Goal: Information Seeking & Learning: Learn about a topic

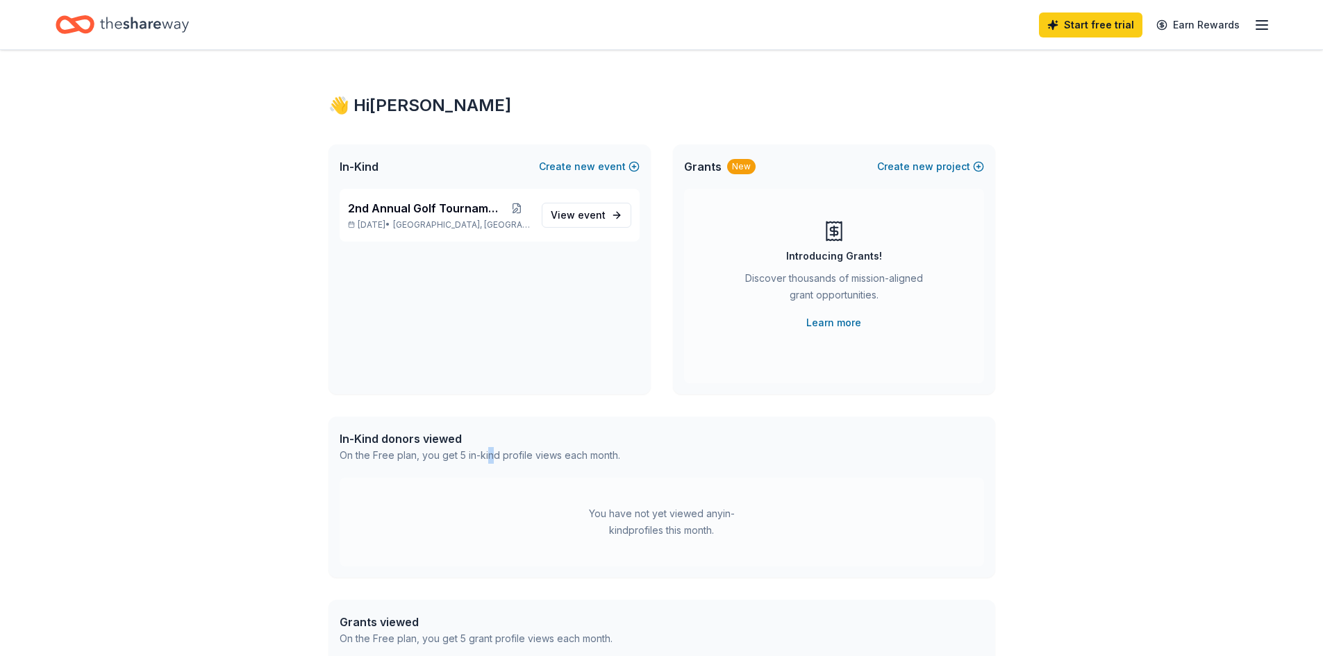
drag, startPoint x: 510, startPoint y: 466, endPoint x: 517, endPoint y: 470, distance: 8.1
click at [512, 468] on div "In-Kind donors viewed On the Free plan, you get 5 in-kind profile views each mo…" at bounding box center [662, 447] width 667 height 61
click at [578, 496] on div "You have not yet viewed any in-kind profiles this month." at bounding box center [662, 522] width 645 height 89
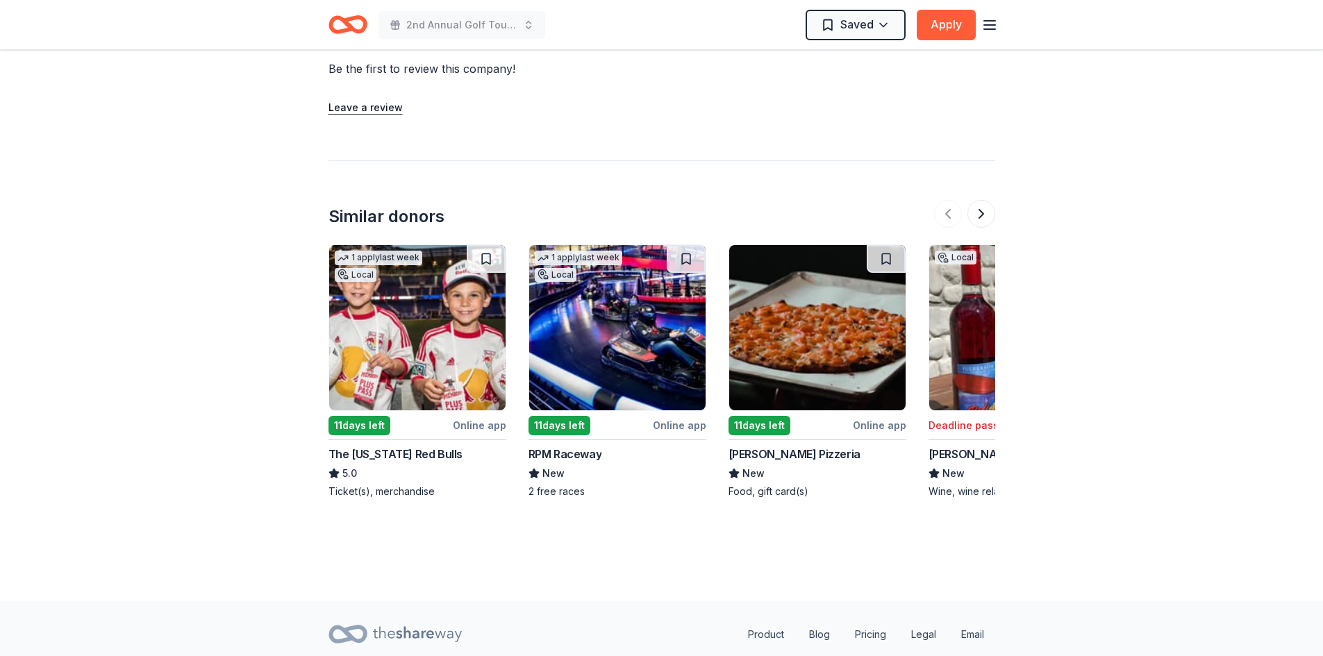
scroll to position [1155, 0]
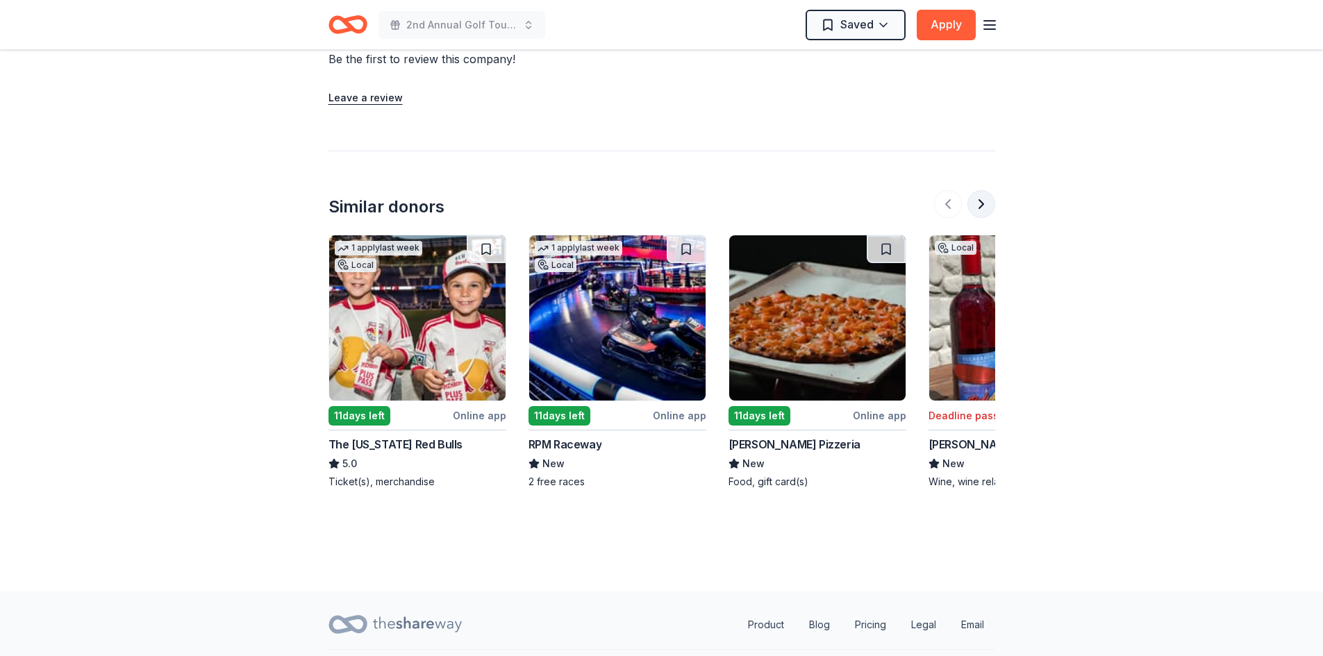
click at [985, 199] on button at bounding box center [982, 204] width 28 height 28
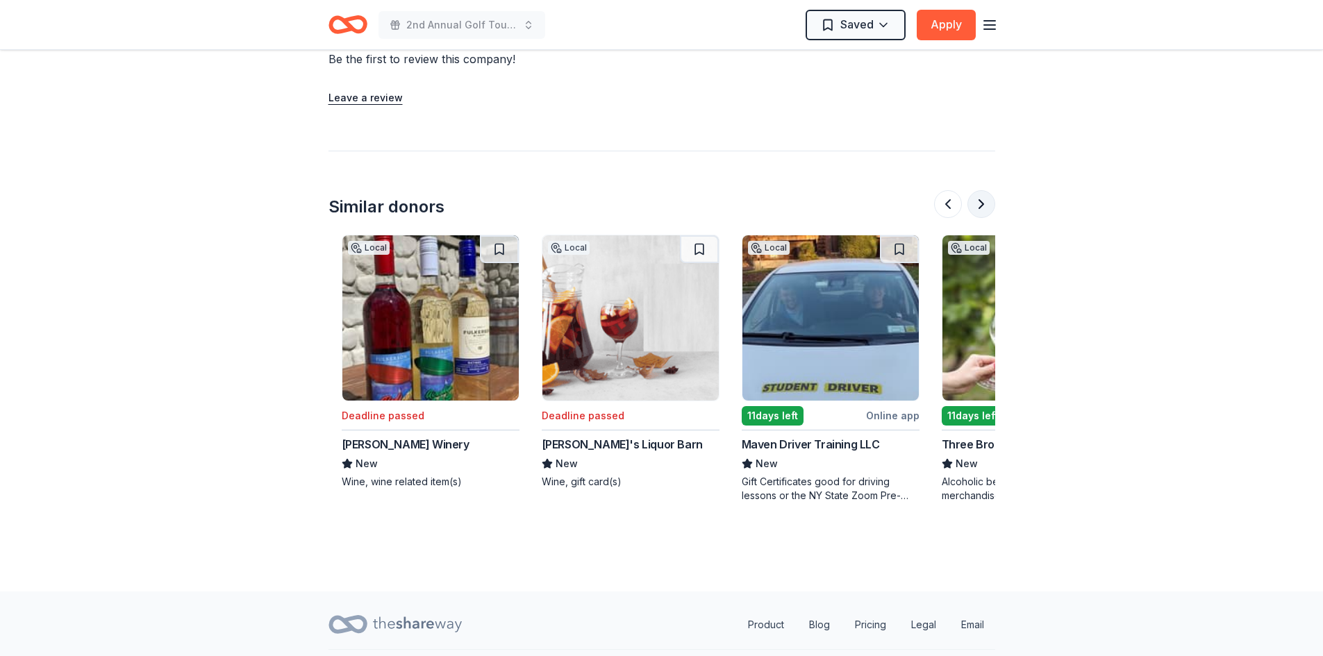
scroll to position [0, 600]
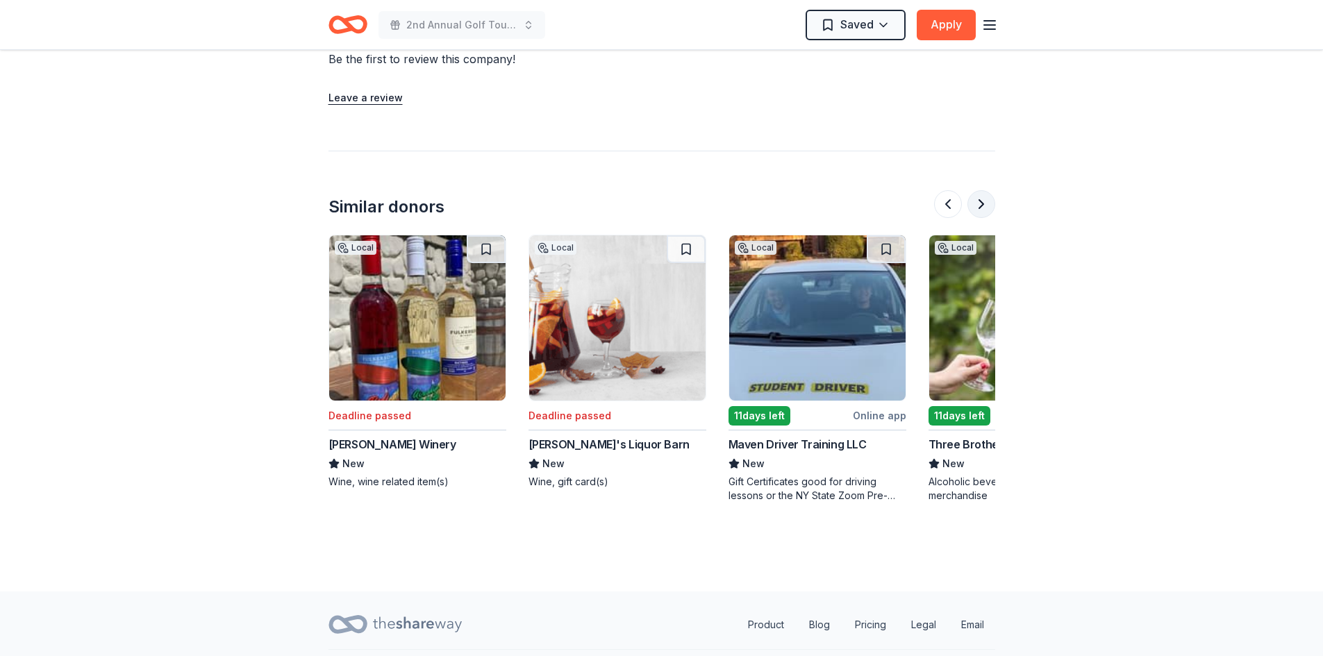
click at [984, 201] on button at bounding box center [982, 204] width 28 height 28
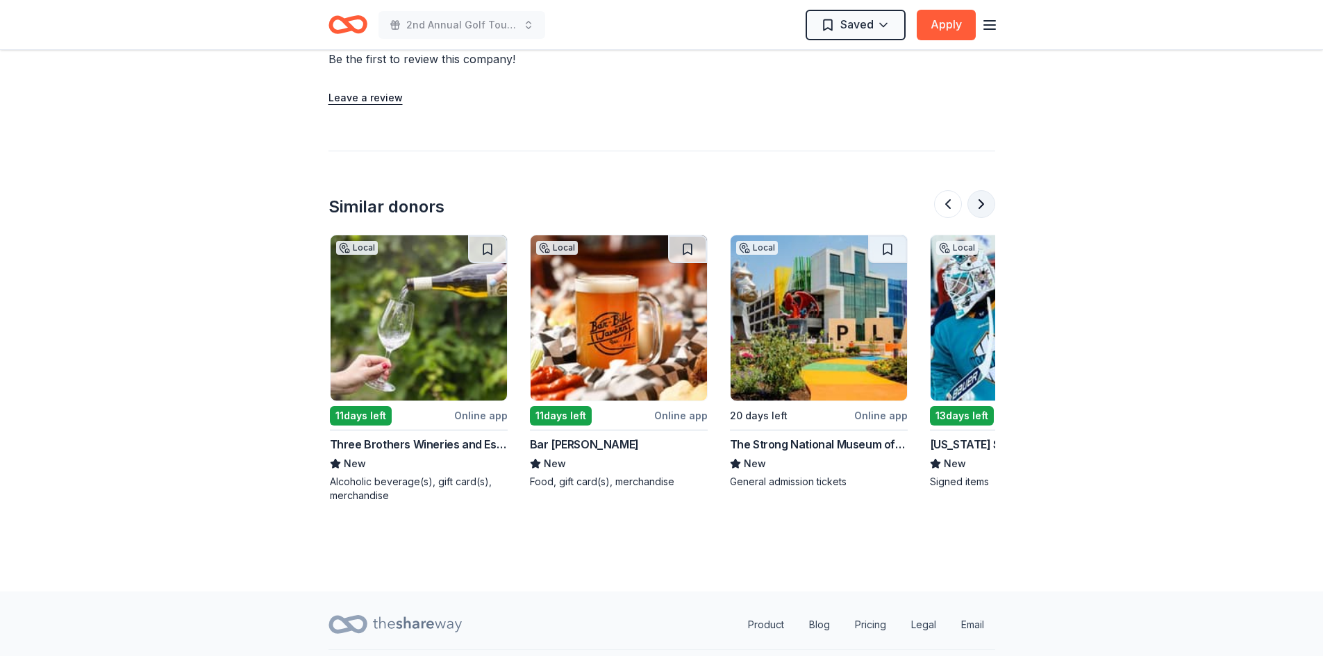
scroll to position [0, 1200]
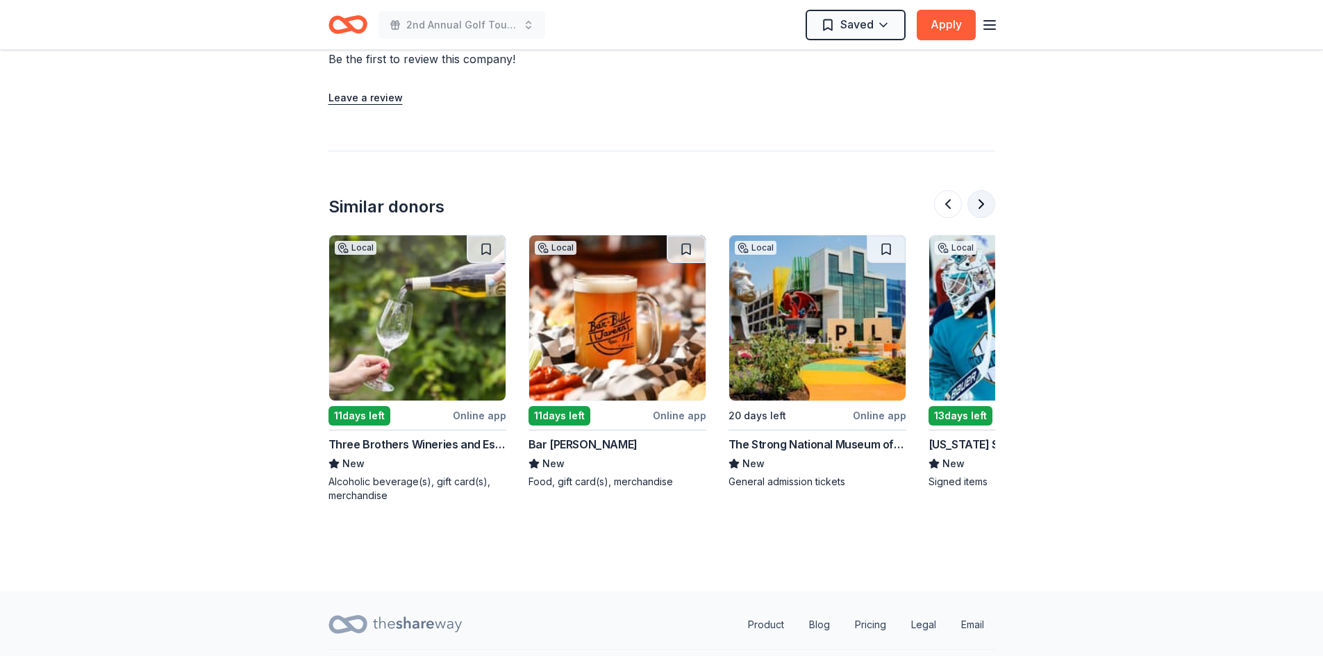
click at [984, 201] on button at bounding box center [982, 204] width 28 height 28
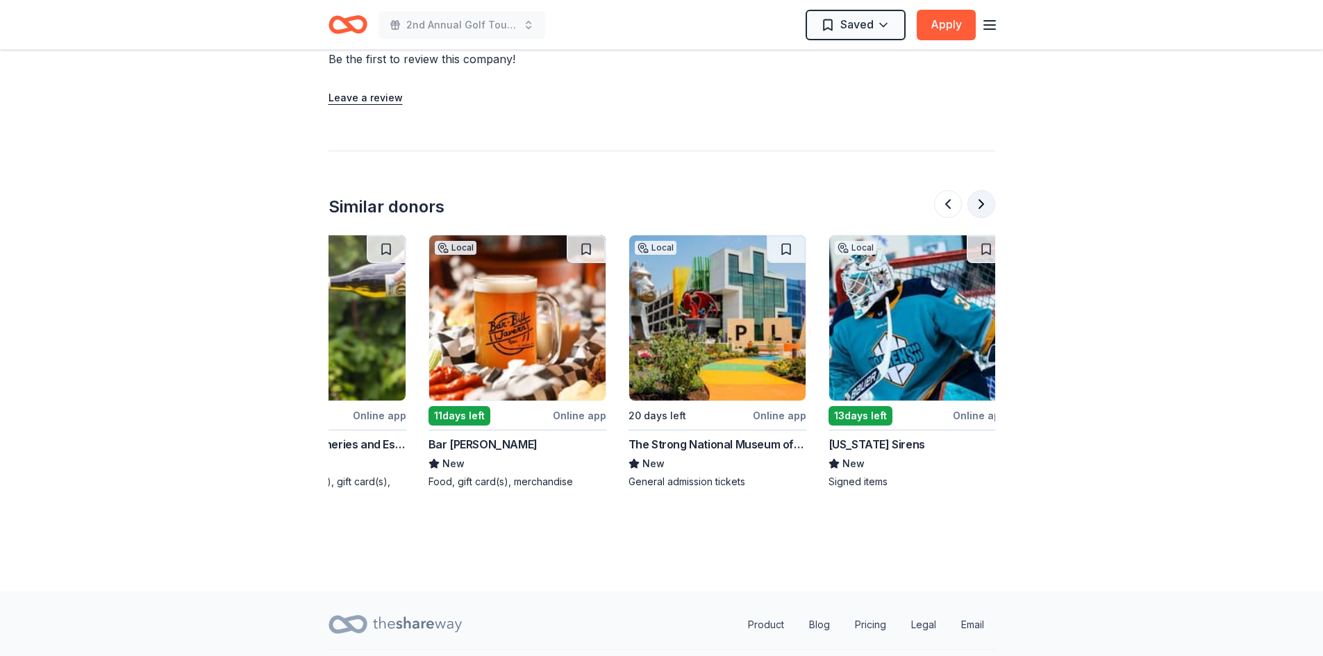
scroll to position [0, 1312]
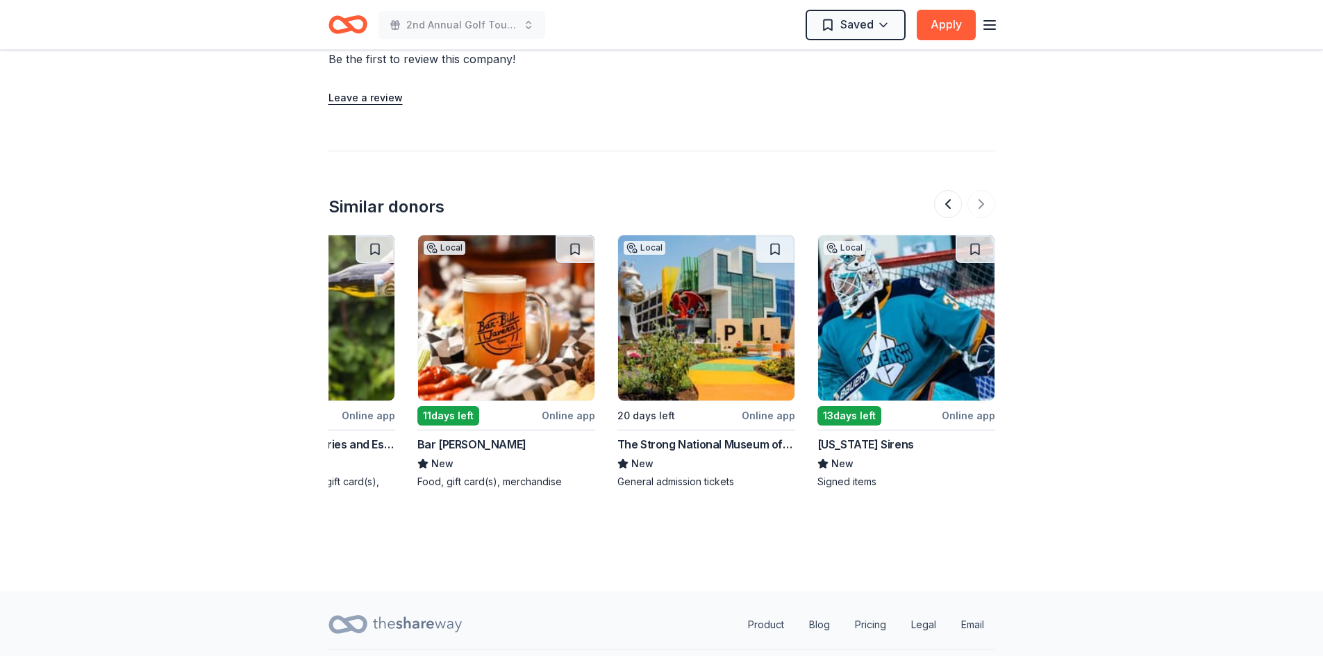
click at [334, 336] on img at bounding box center [306, 317] width 176 height 165
click at [472, 445] on div "Bar Bill Tavern" at bounding box center [472, 444] width 109 height 17
click at [951, 199] on button at bounding box center [948, 204] width 28 height 28
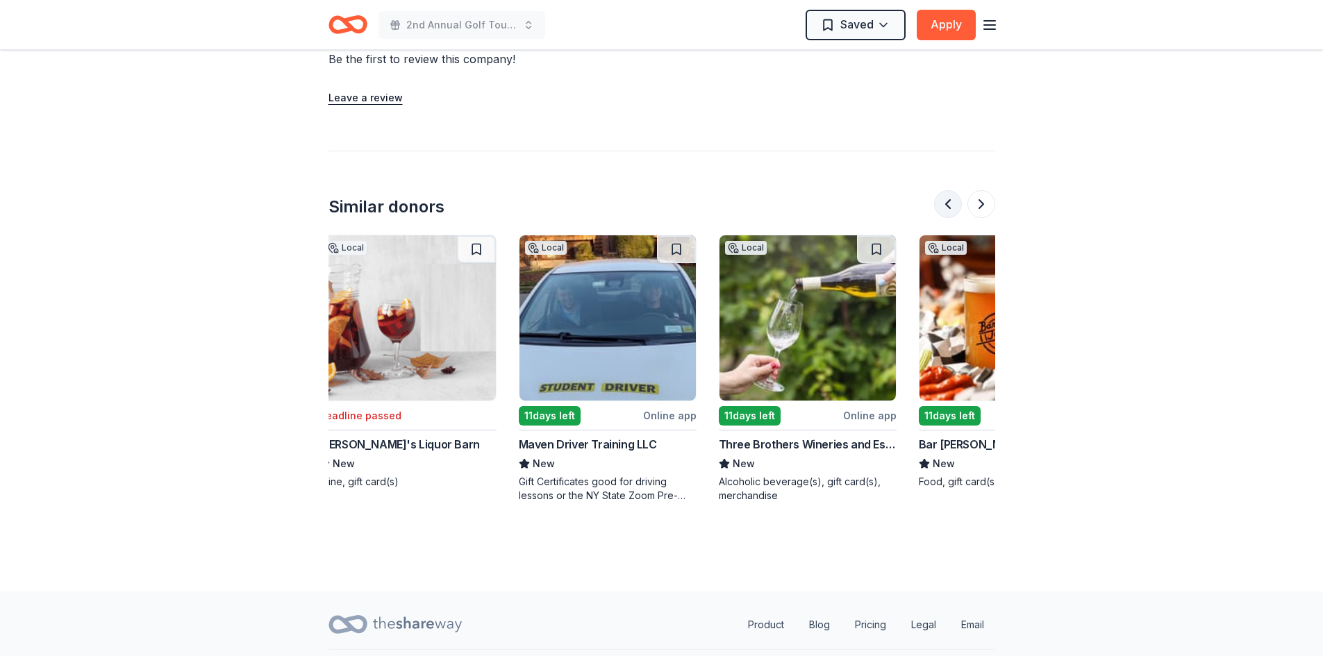
scroll to position [0, 800]
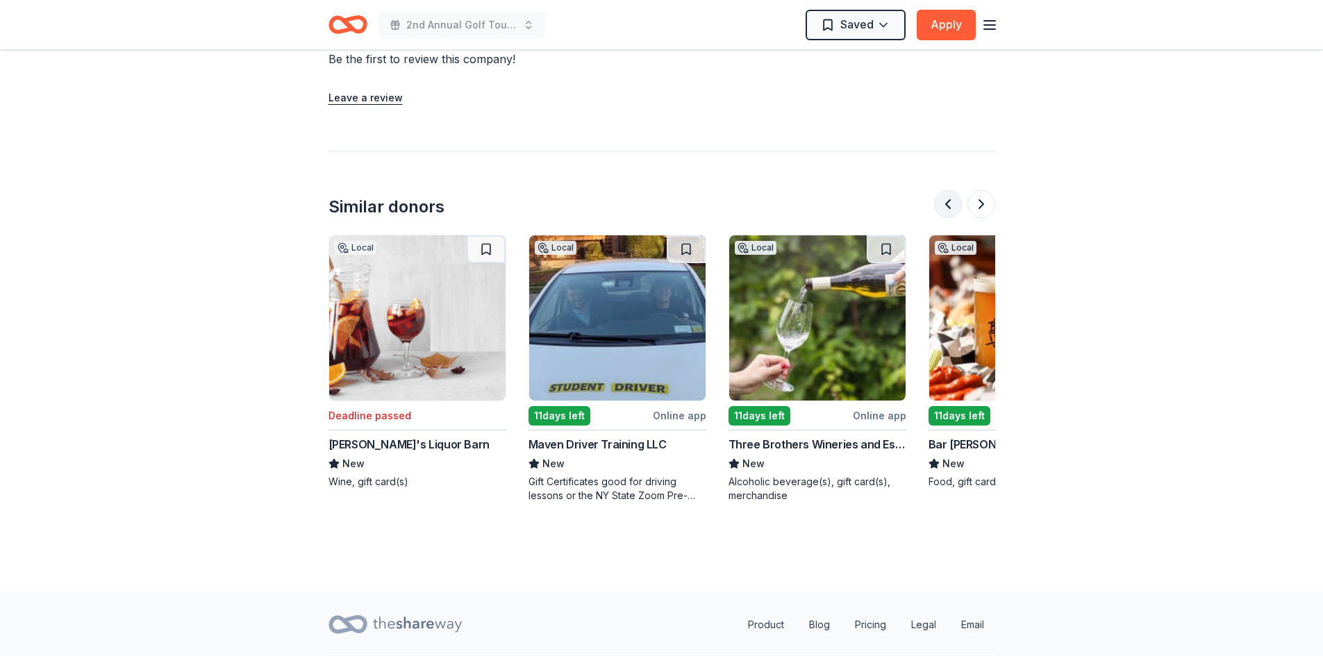
click at [950, 202] on button at bounding box center [948, 204] width 28 height 28
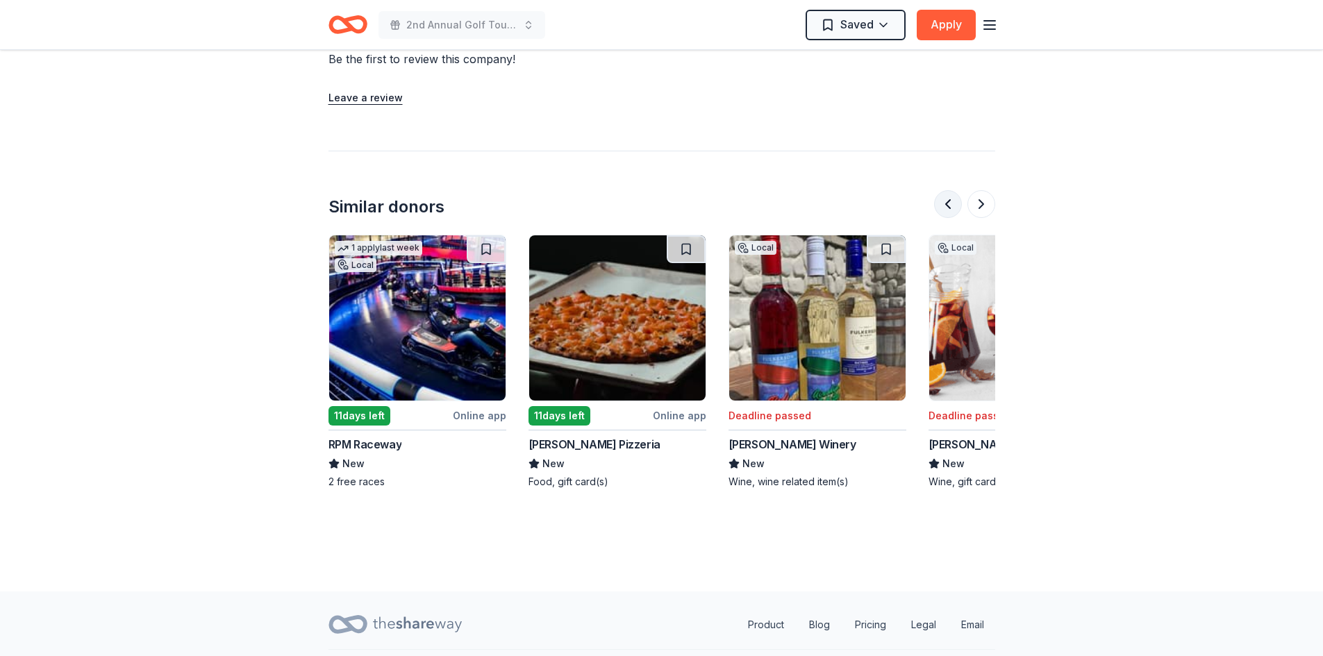
scroll to position [0, 200]
click at [950, 202] on button at bounding box center [948, 204] width 28 height 28
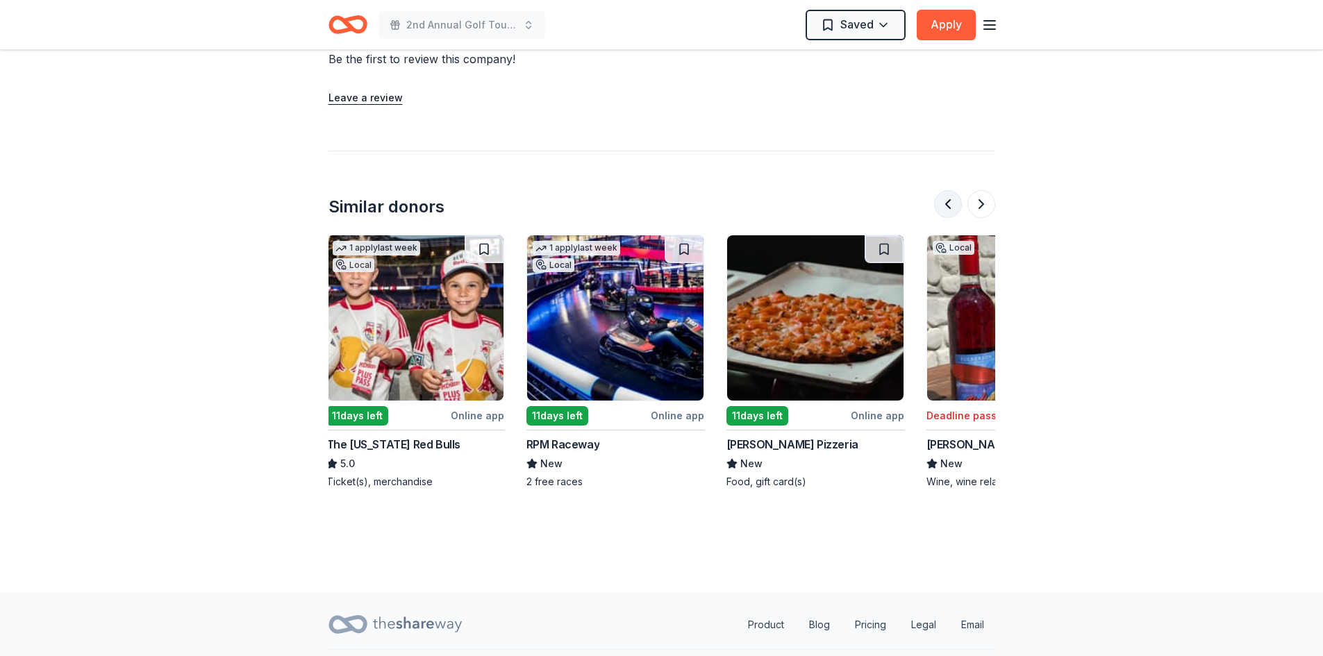
scroll to position [0, 0]
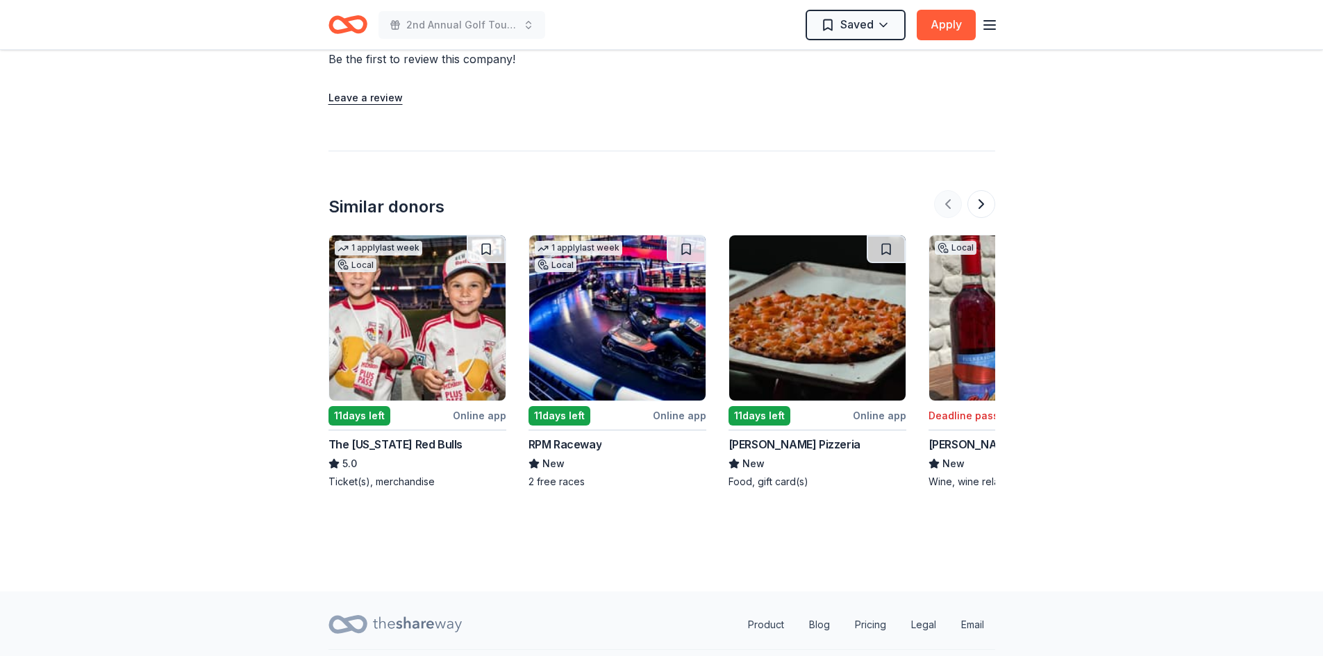
click at [950, 202] on div at bounding box center [964, 204] width 61 height 28
click at [436, 439] on div "The New York Red Bulls" at bounding box center [396, 444] width 134 height 17
click at [570, 444] on div "RPM Raceway" at bounding box center [566, 444] width 74 height 17
click at [791, 438] on div "[PERSON_NAME] Pizzeria" at bounding box center [795, 444] width 132 height 17
click at [772, 442] on div "[PERSON_NAME] Pizzeria" at bounding box center [795, 444] width 132 height 17
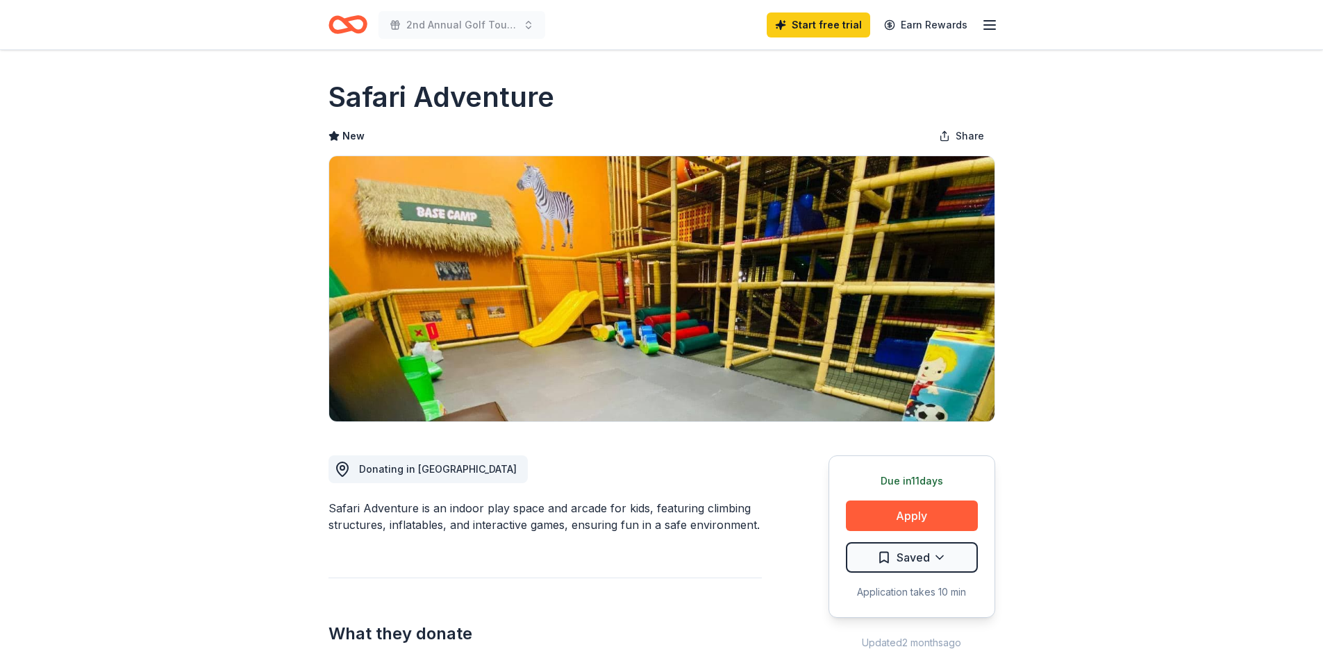
click at [978, 21] on div "Start free trial Earn Rewards" at bounding box center [882, 24] width 231 height 33
click at [989, 22] on icon "button" at bounding box center [990, 25] width 17 height 17
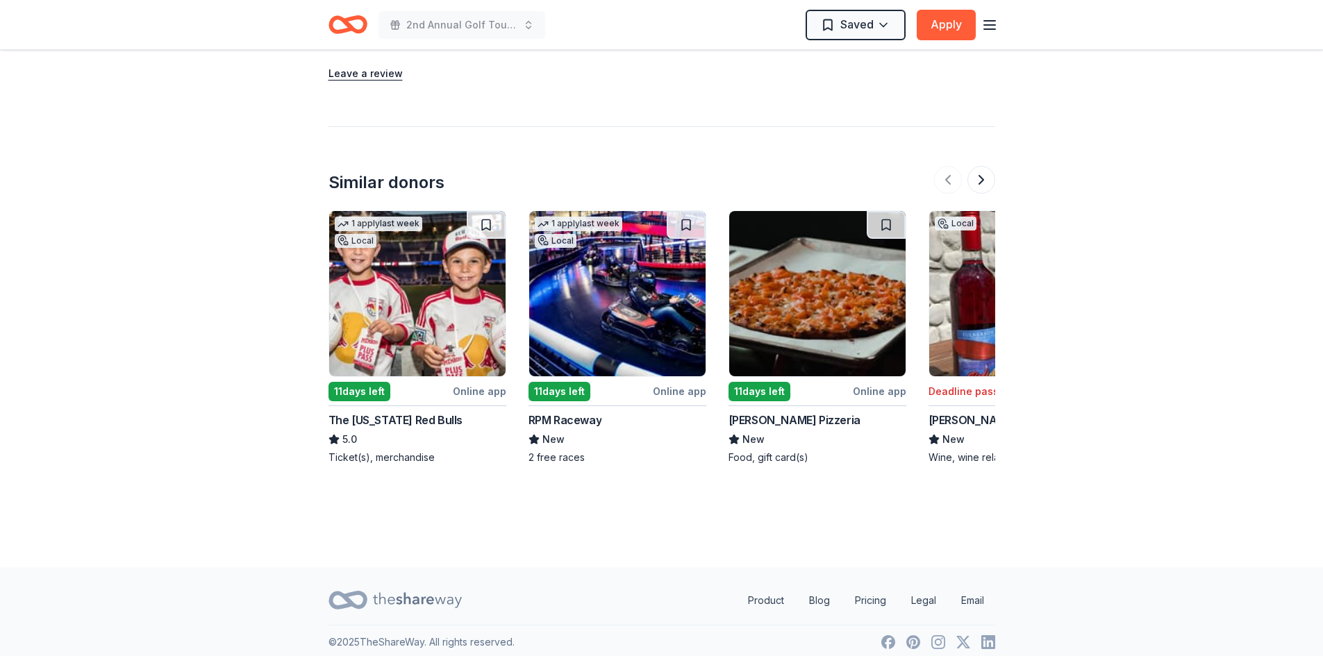
scroll to position [1191, 0]
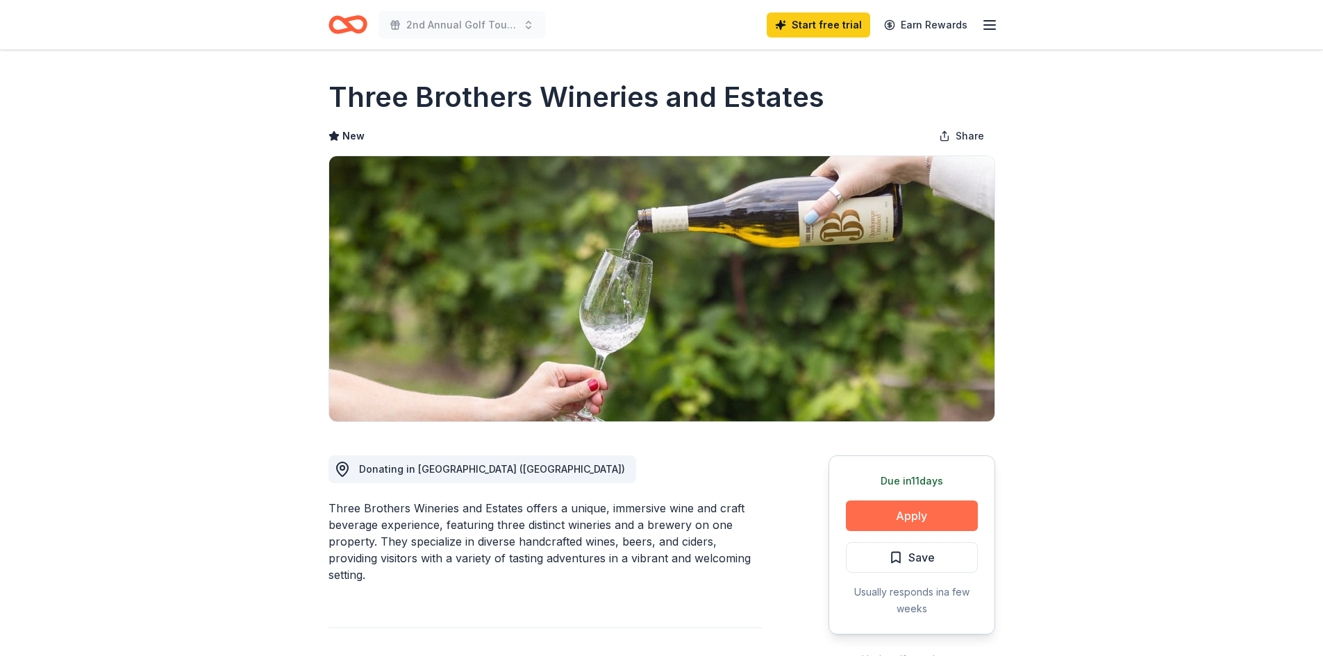
click at [933, 518] on button "Apply" at bounding box center [912, 516] width 132 height 31
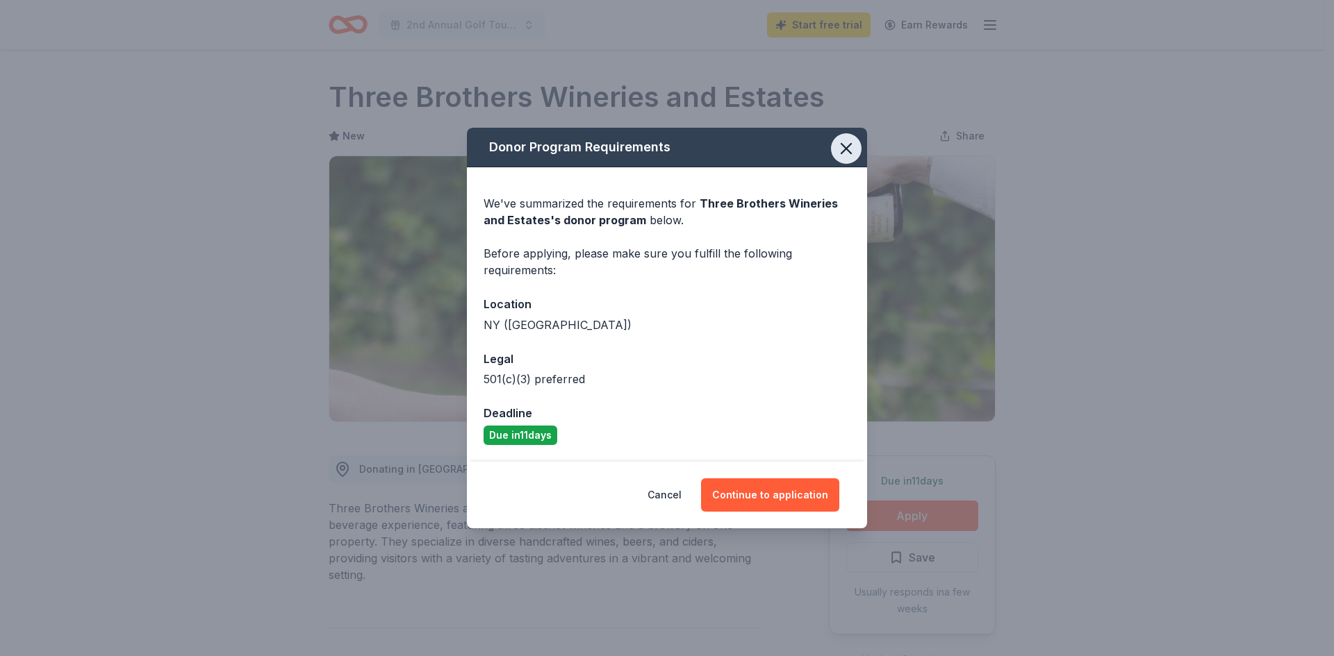
click at [845, 142] on icon "button" at bounding box center [845, 148] width 19 height 19
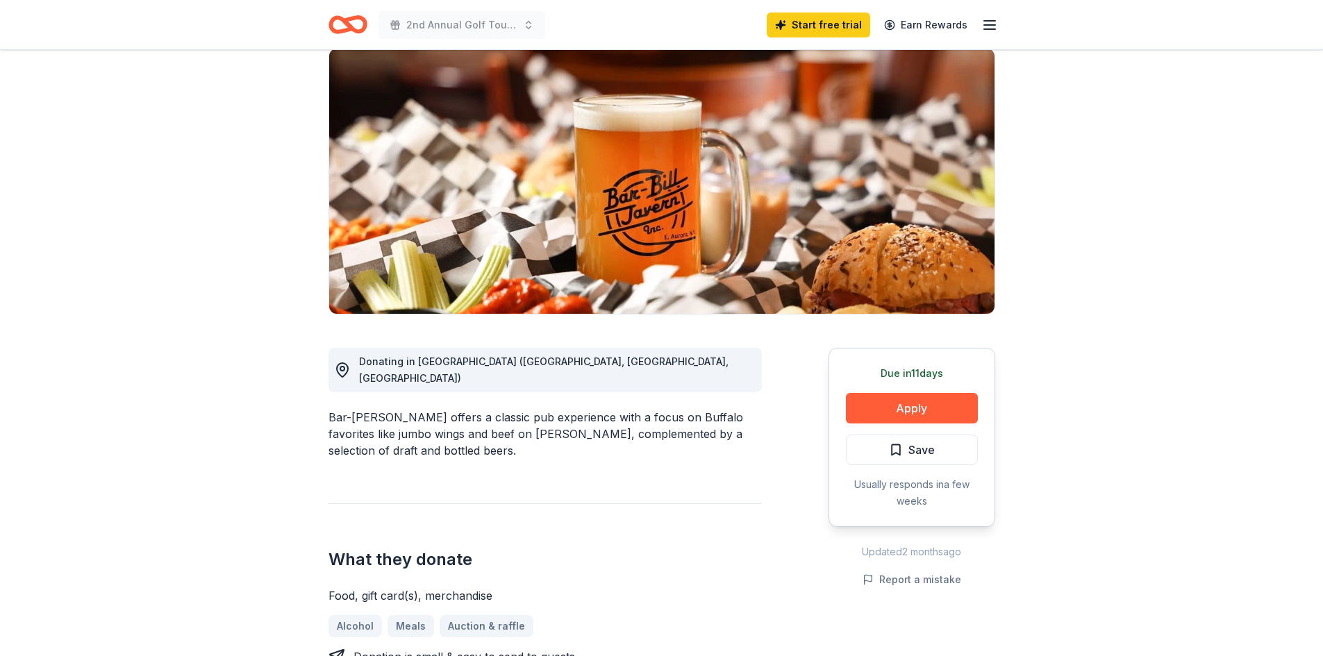
scroll to position [106, 0]
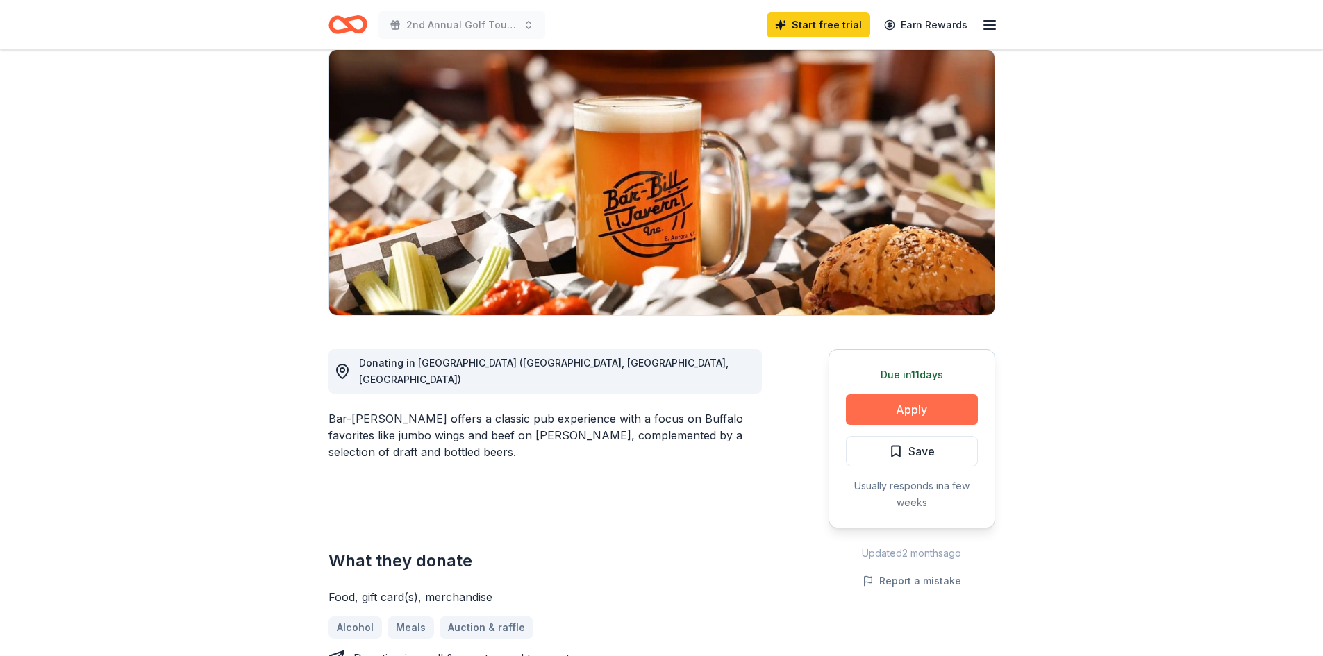
click at [910, 408] on button "Apply" at bounding box center [912, 410] width 132 height 31
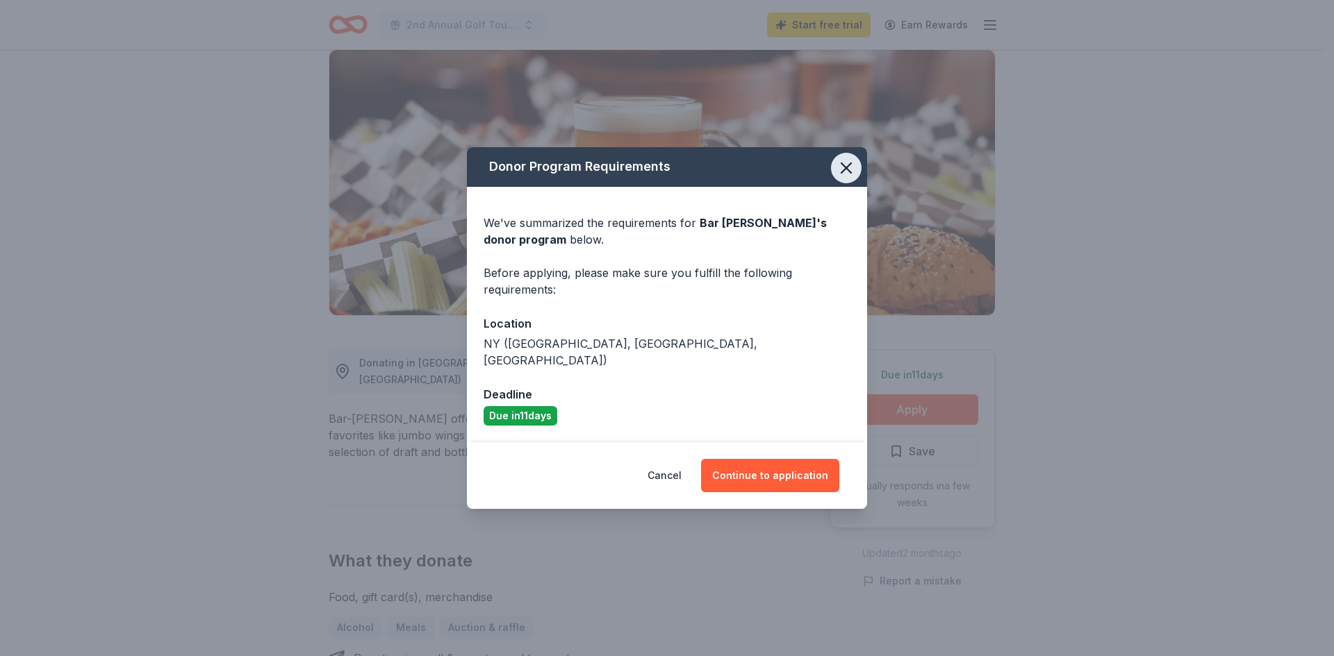
click at [845, 173] on icon "button" at bounding box center [846, 168] width 10 height 10
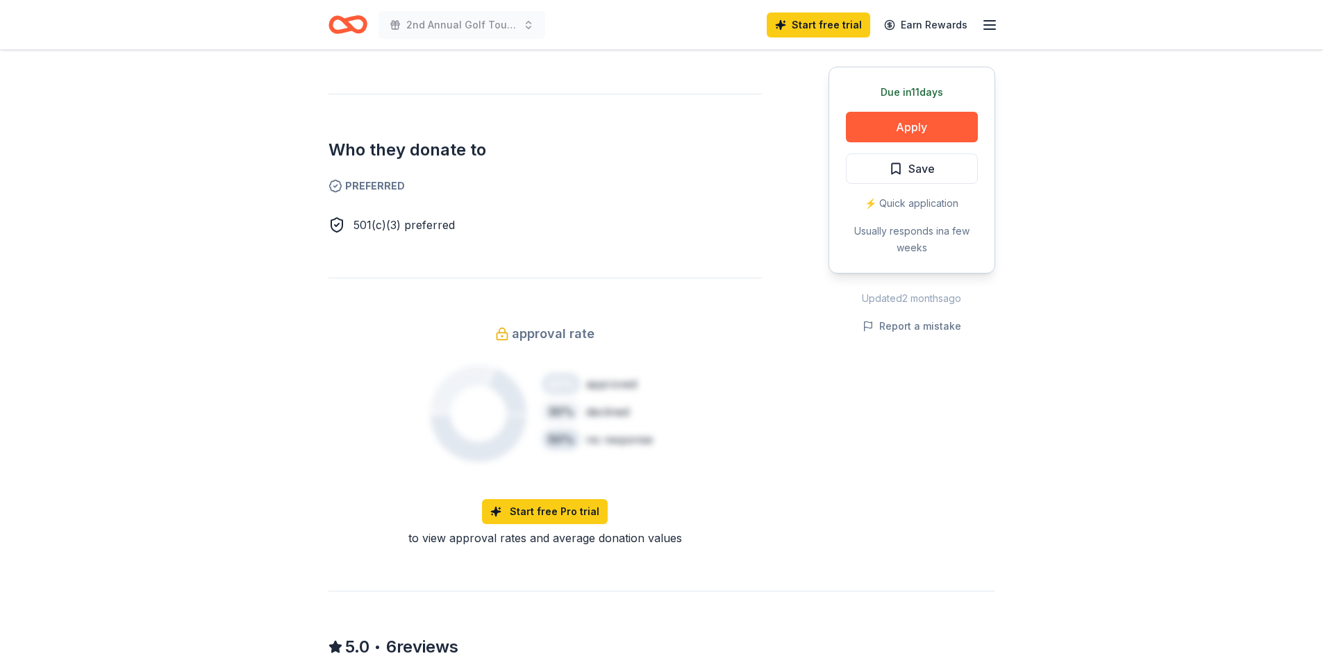
scroll to position [642, 0]
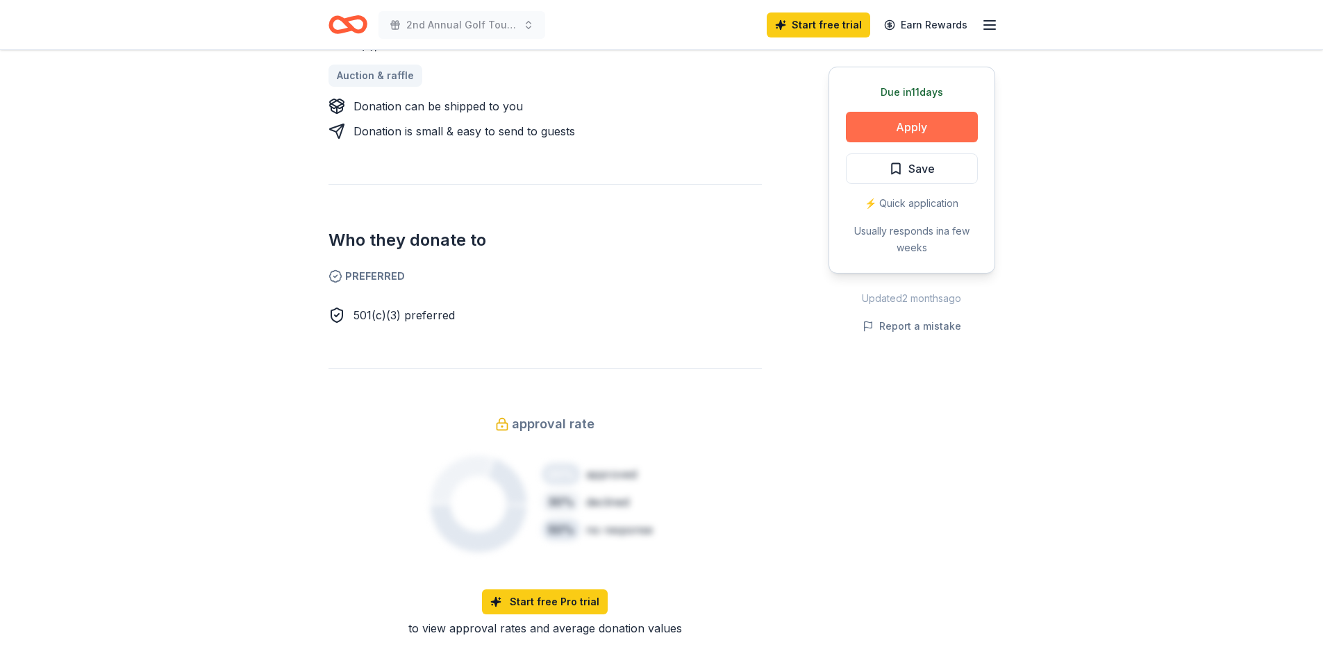
click at [940, 117] on button "Apply" at bounding box center [912, 127] width 132 height 31
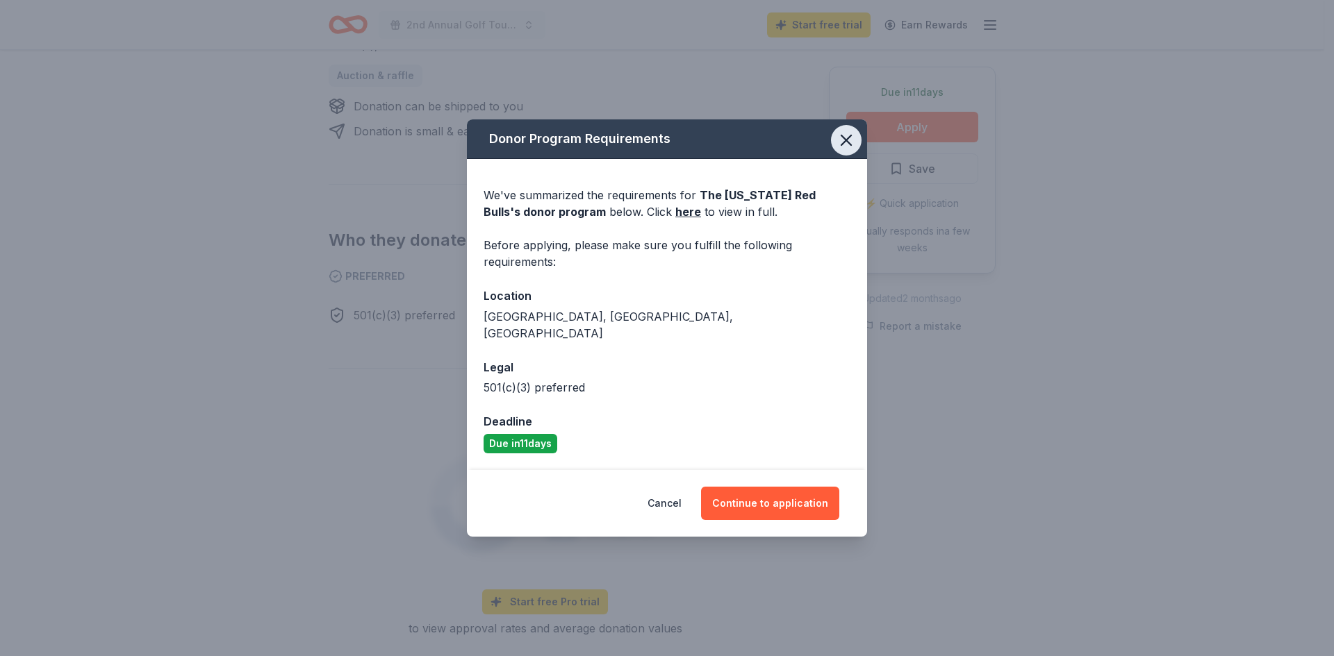
click at [845, 145] on icon "button" at bounding box center [846, 140] width 10 height 10
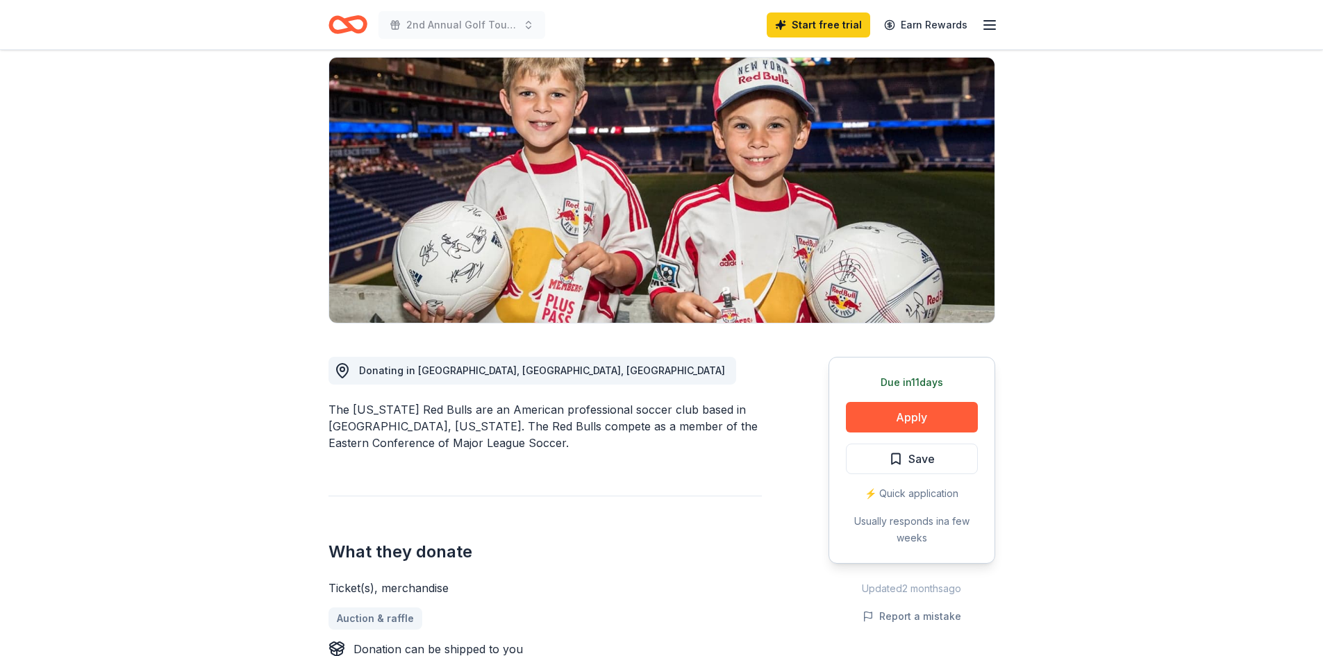
scroll to position [97, 0]
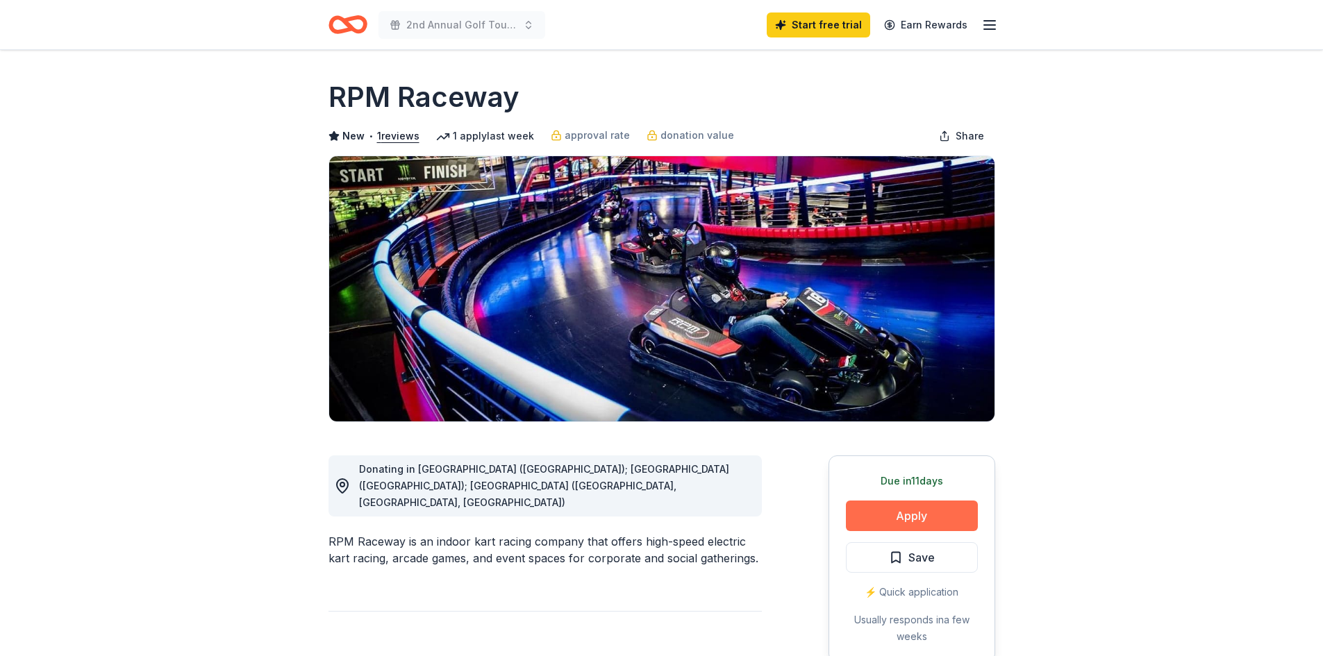
click at [938, 513] on button "Apply" at bounding box center [912, 516] width 132 height 31
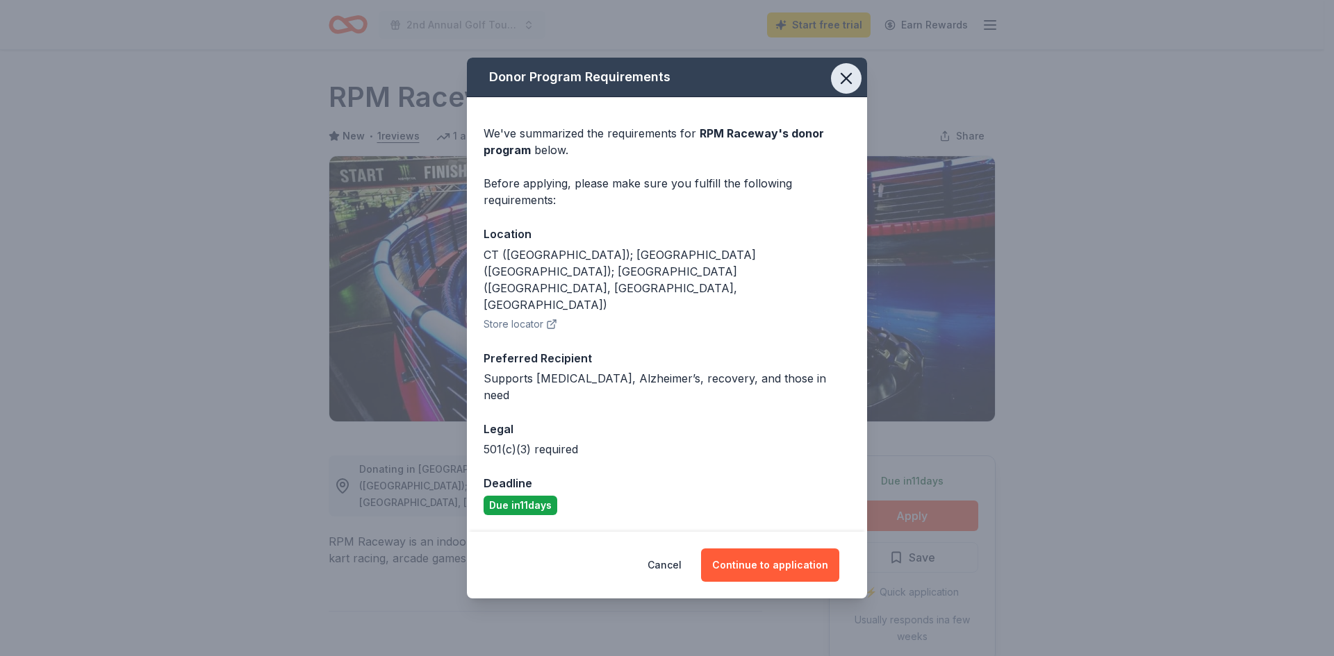
click at [851, 88] on icon "button" at bounding box center [845, 78] width 19 height 19
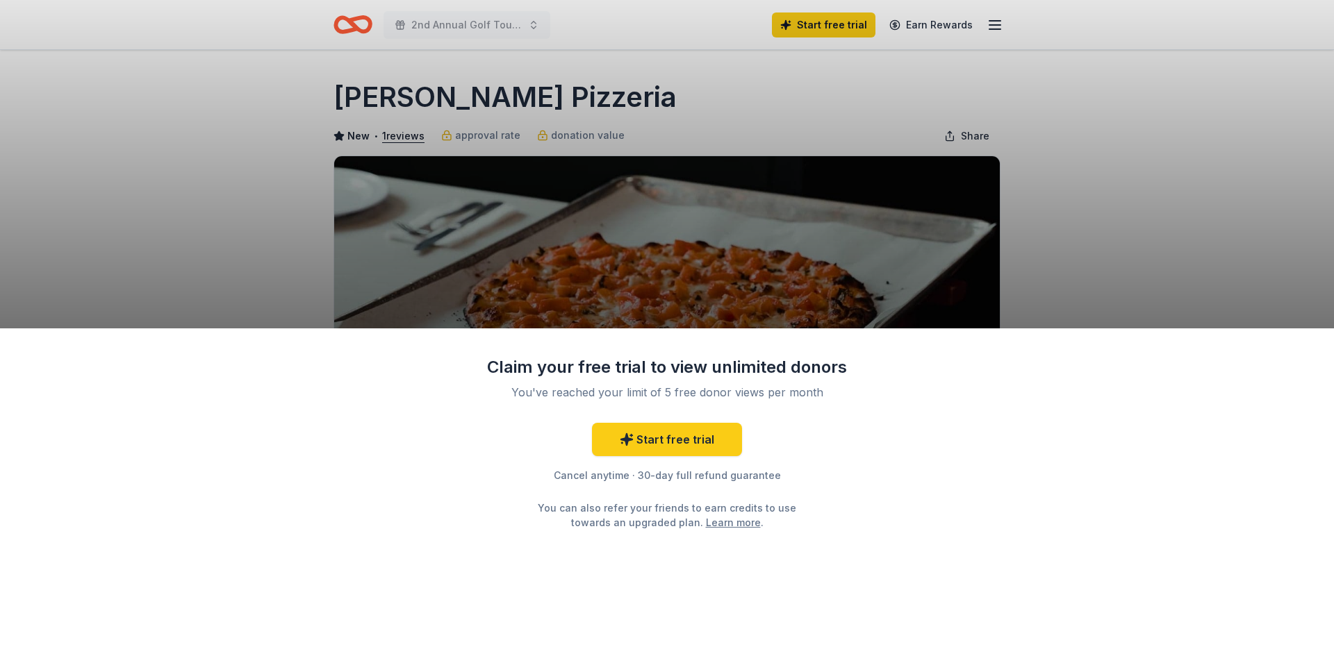
click at [1028, 253] on div "Claim your free trial to view unlimited donors You've reached your limit of 5 f…" at bounding box center [667, 328] width 1334 height 656
click at [707, 439] on link "Start free trial" at bounding box center [667, 439] width 150 height 33
click at [1134, 194] on div "Claim your free trial to view unlimited donors You've reached your limit of 5 f…" at bounding box center [667, 328] width 1334 height 656
drag, startPoint x: 1168, startPoint y: 275, endPoint x: 1121, endPoint y: 138, distance: 145.7
click at [1127, 138] on div "Claim your free trial to view unlimited donors You've reached your limit of 5 f…" at bounding box center [667, 328] width 1334 height 656
